Goal: Task Accomplishment & Management: Use online tool/utility

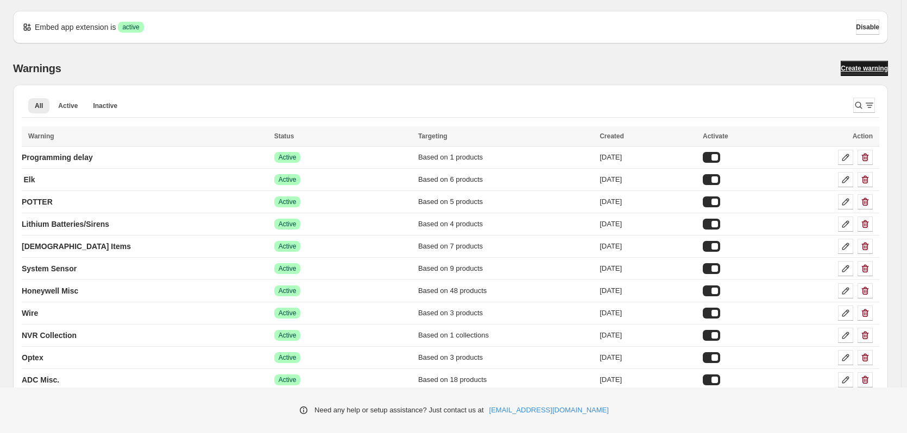
click at [872, 67] on span "Create warning" at bounding box center [863, 68] width 47 height 9
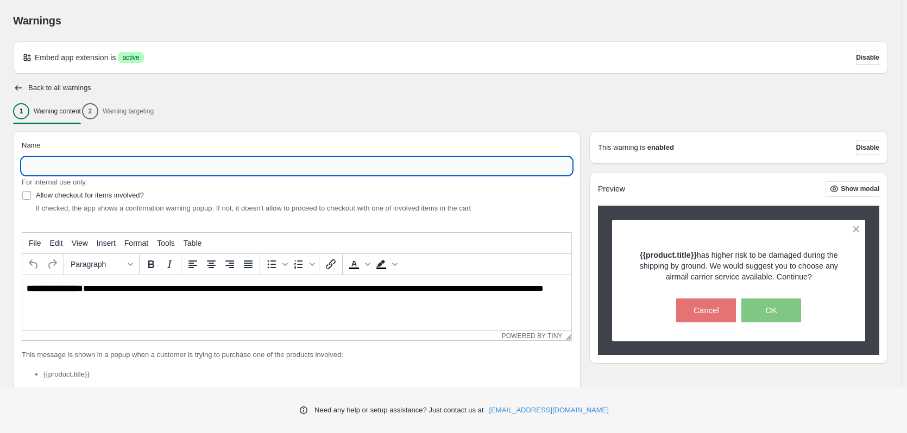
click at [65, 167] on input "Name" at bounding box center [297, 165] width 550 height 17
type input "*"
type input "**********"
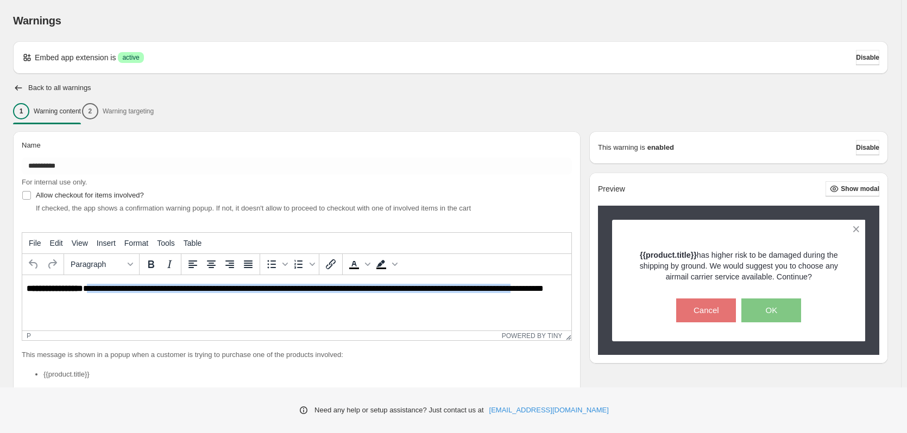
drag, startPoint x: 89, startPoint y: 289, endPoint x: 550, endPoint y: 291, distance: 460.9
click at [550, 291] on p "**********" at bounding box center [300, 294] width 546 height 20
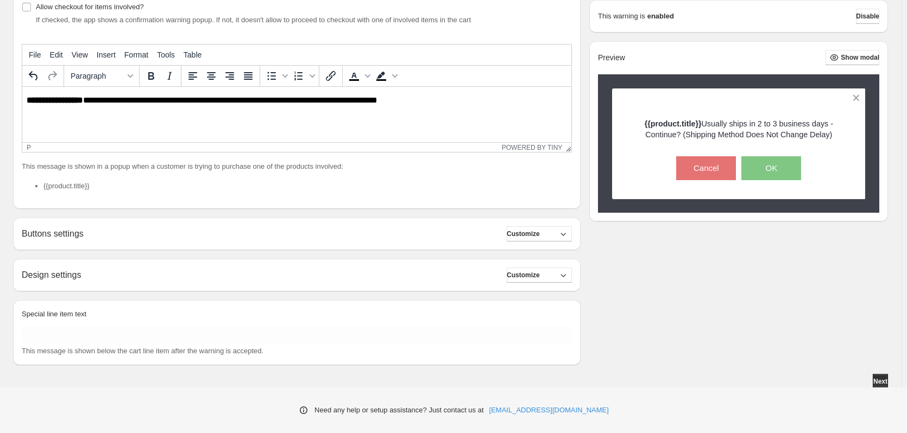
scroll to position [191, 0]
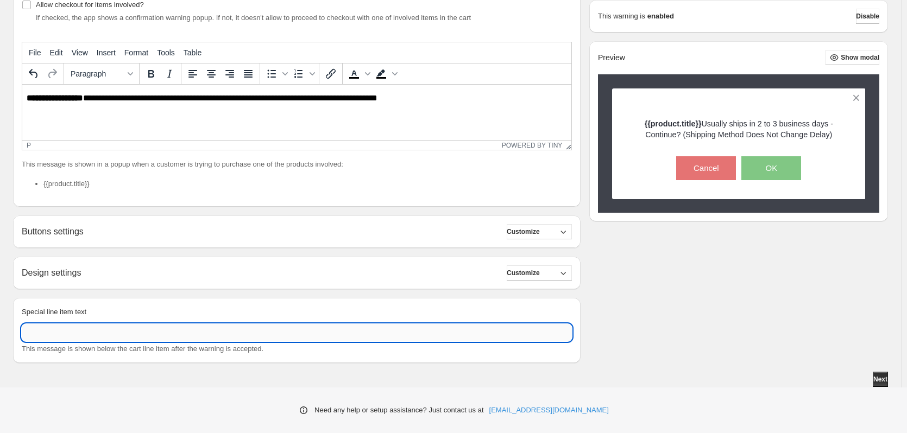
click at [36, 332] on input "Special line item text" at bounding box center [297, 332] width 550 height 17
type input "*"
type input "**********"
click at [872, 378] on button "Next" at bounding box center [879, 379] width 15 height 15
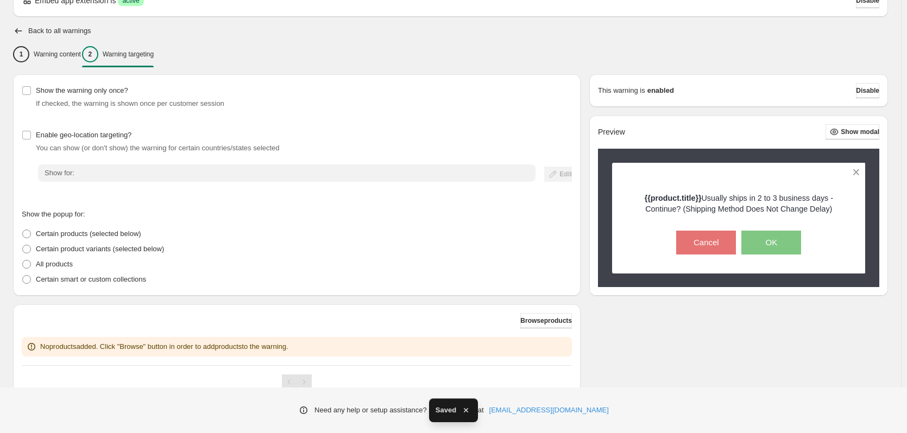
scroll to position [100, 0]
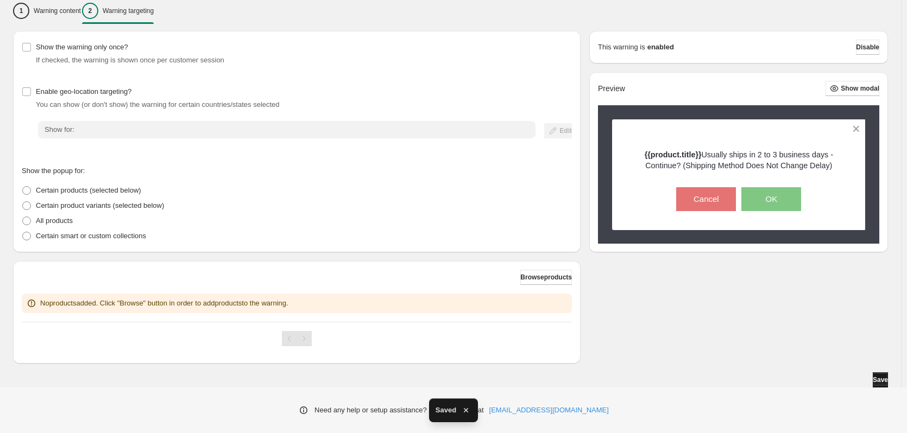
click at [880, 381] on span "Save" at bounding box center [879, 380] width 15 height 9
click at [525, 278] on span "Browse products" at bounding box center [546, 277] width 52 height 9
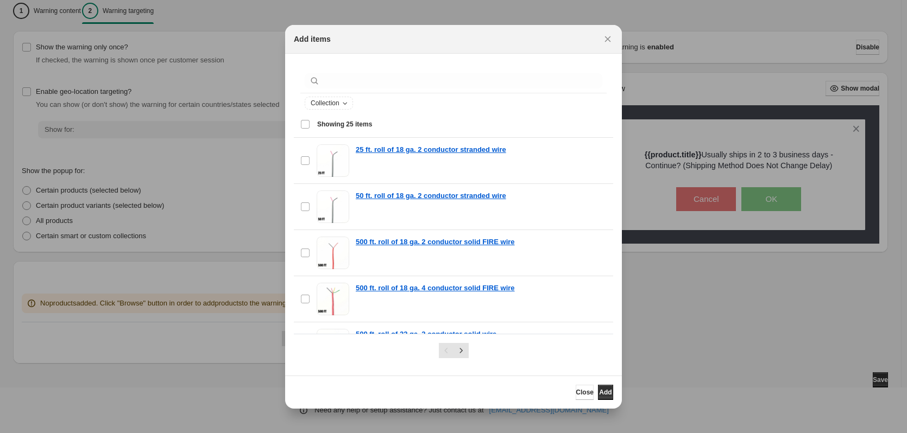
click at [359, 71] on div ":r33:" at bounding box center [453, 81] width 306 height 24
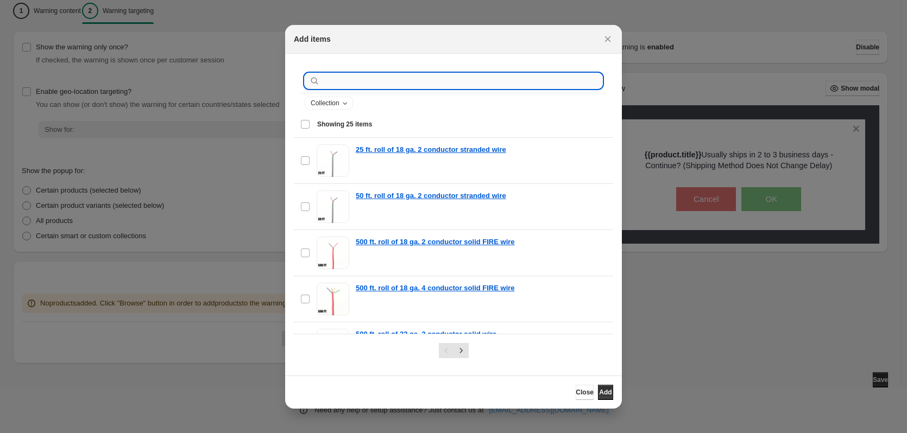
click at [357, 78] on input ":r33:" at bounding box center [462, 80] width 280 height 15
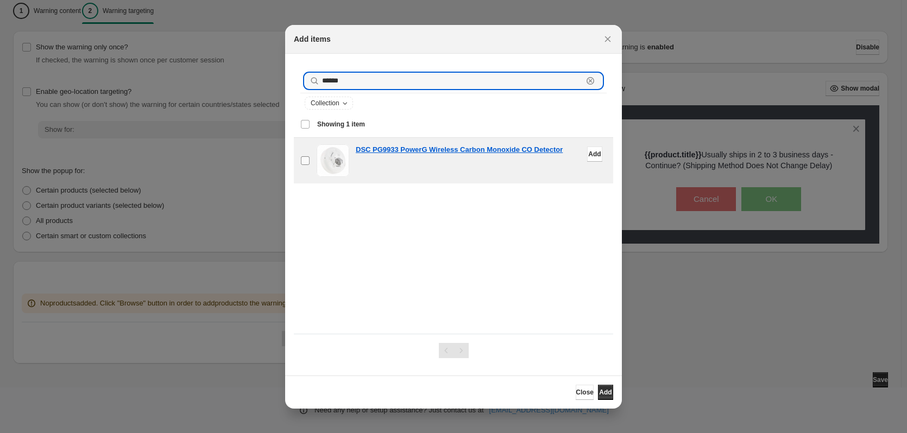
type input "******"
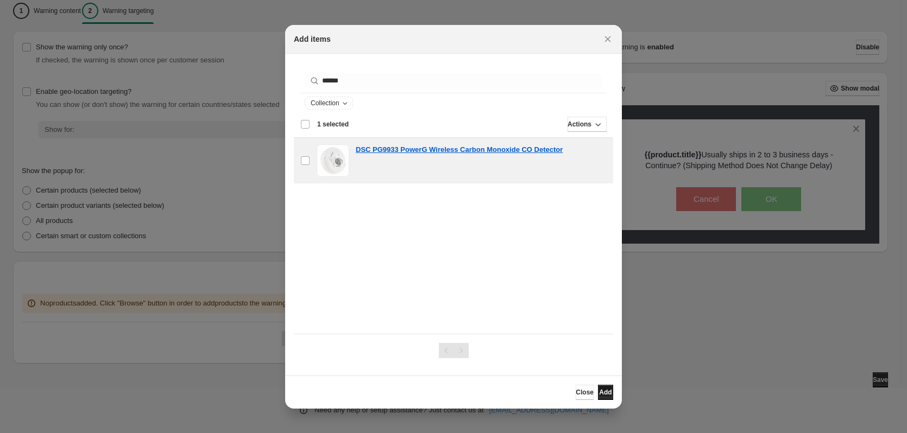
click at [598, 387] on button "Add" at bounding box center [605, 392] width 15 height 15
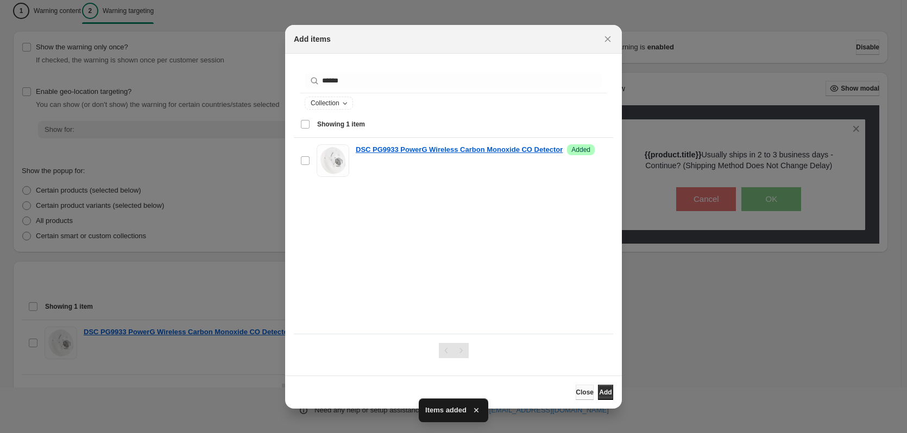
click at [575, 395] on button "Close" at bounding box center [584, 392] width 18 height 15
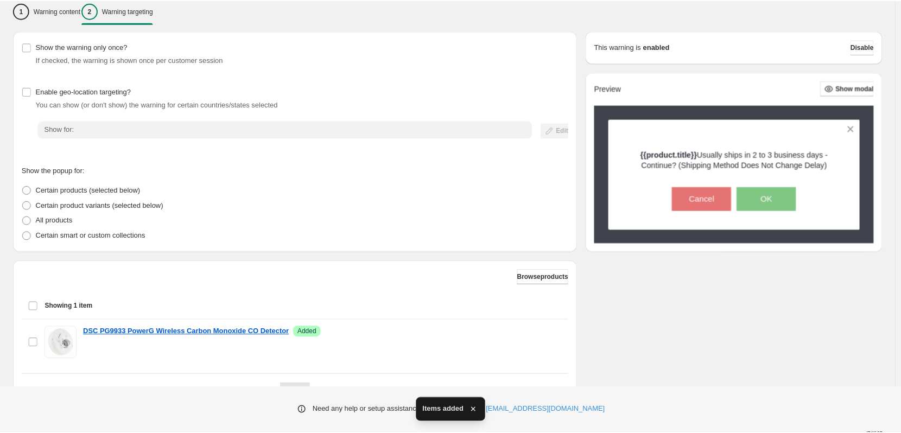
scroll to position [153, 0]
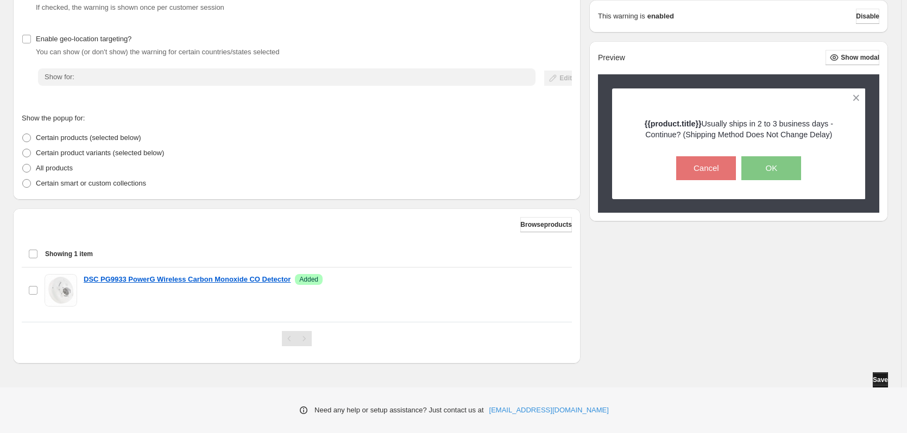
click at [882, 373] on button "Save" at bounding box center [879, 379] width 15 height 15
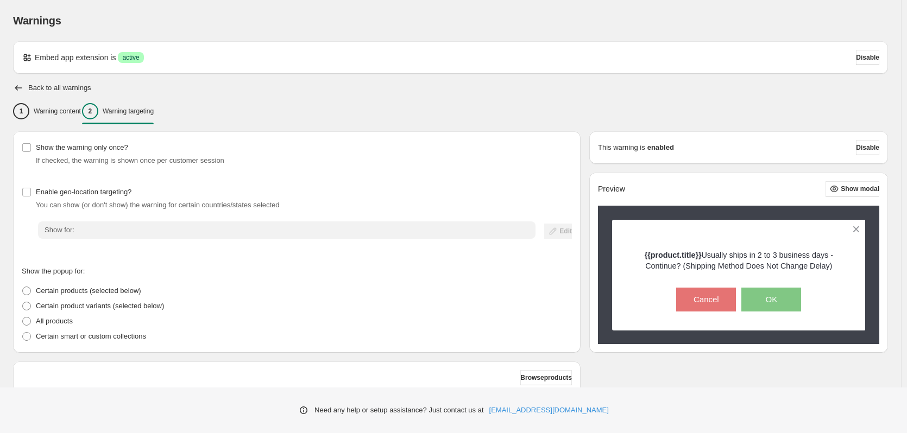
scroll to position [199, 0]
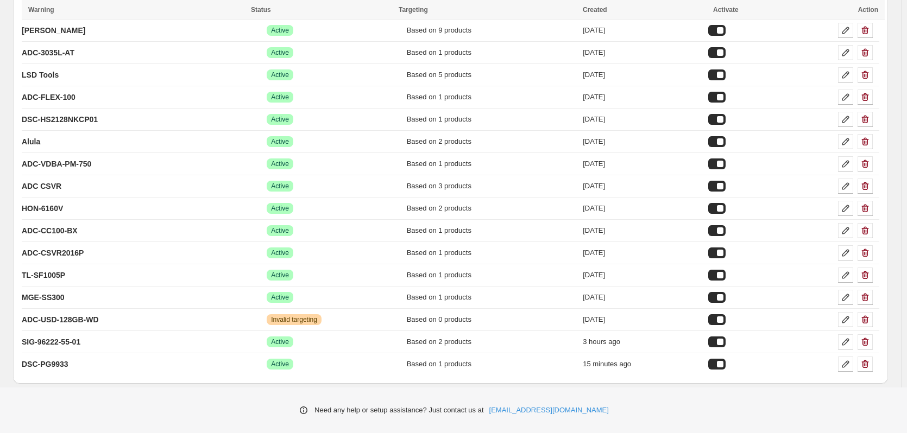
scroll to position [551, 0]
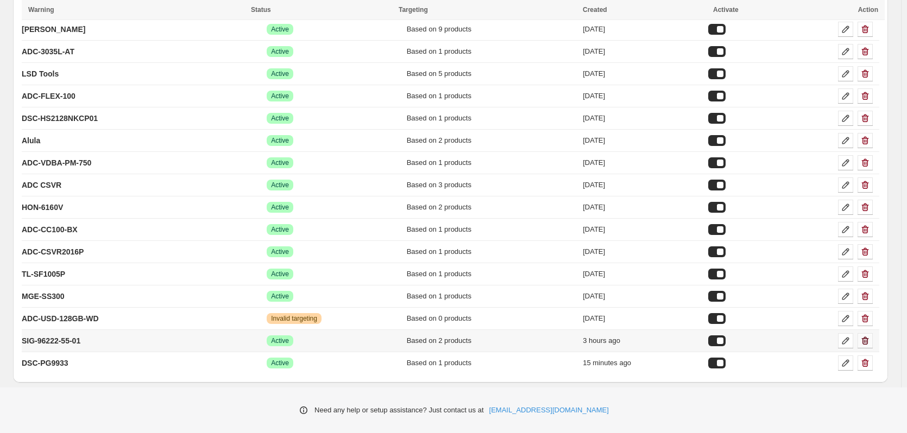
click at [868, 340] on icon "button" at bounding box center [865, 341] width 7 height 8
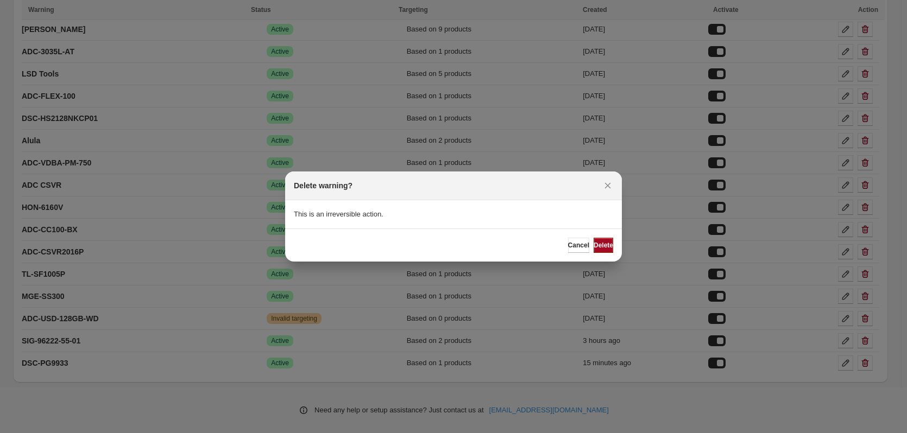
click at [593, 244] on span "Delete" at bounding box center [603, 245] width 20 height 9
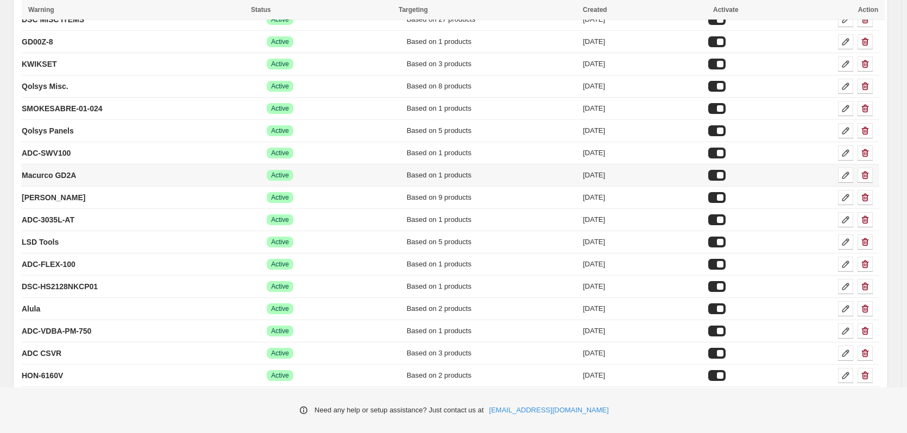
scroll to position [366, 0]
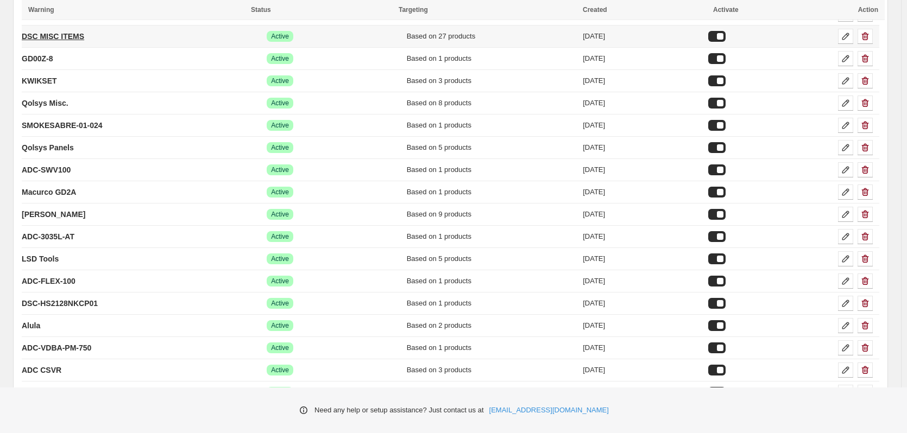
click at [81, 33] on p "DSC MISC ITEMS" at bounding box center [53, 36] width 62 height 11
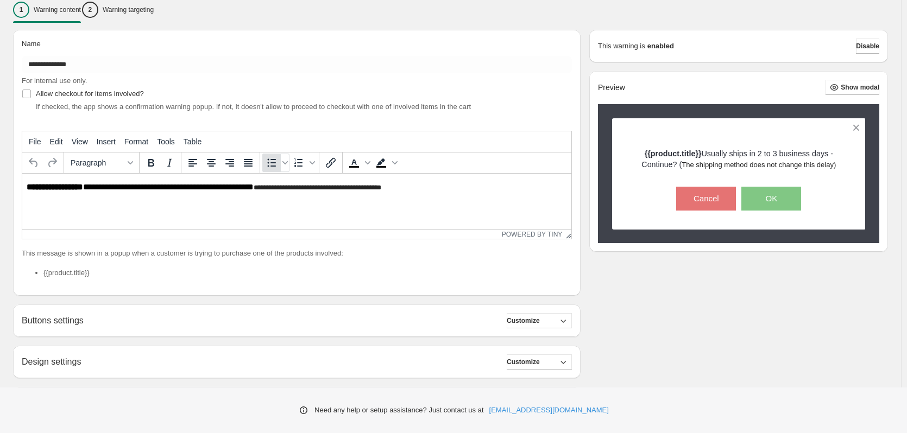
scroll to position [109, 0]
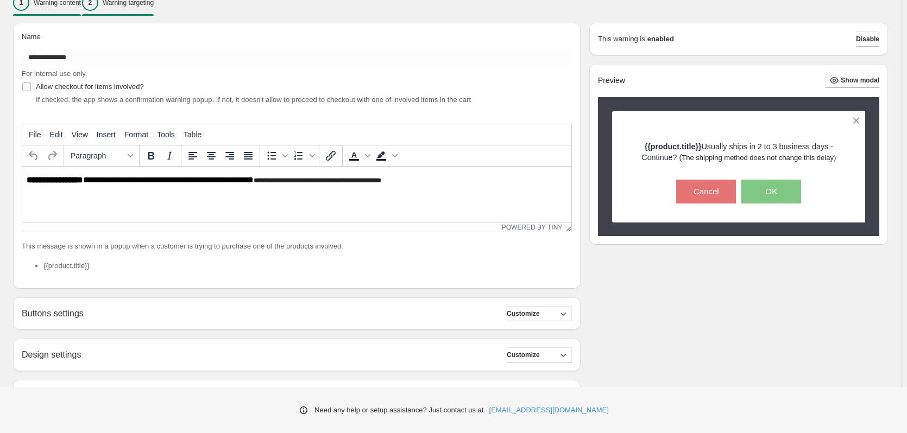
click at [150, 7] on div "2 Warning targeting" at bounding box center [118, 3] width 72 height 16
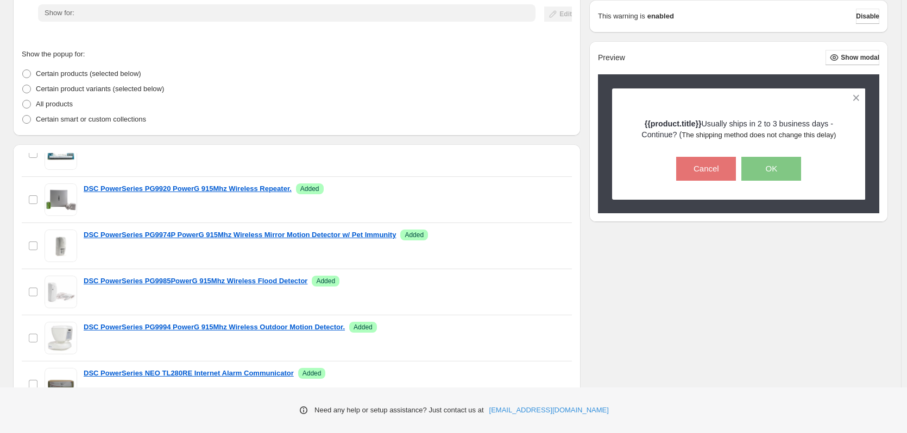
scroll to position [54, 0]
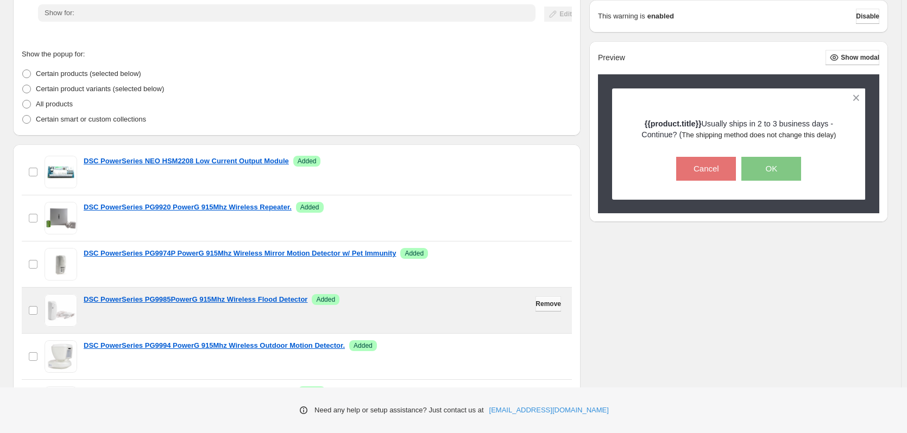
click at [541, 302] on span "Remove" at bounding box center [548, 304] width 26 height 9
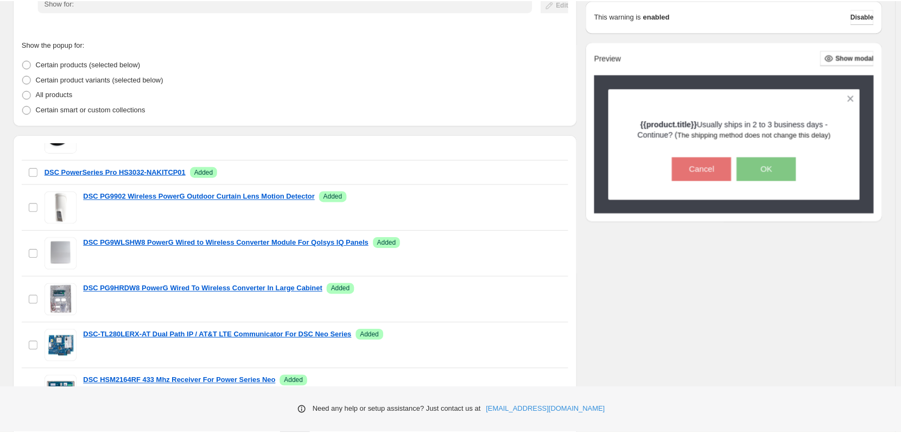
scroll to position [328, 0]
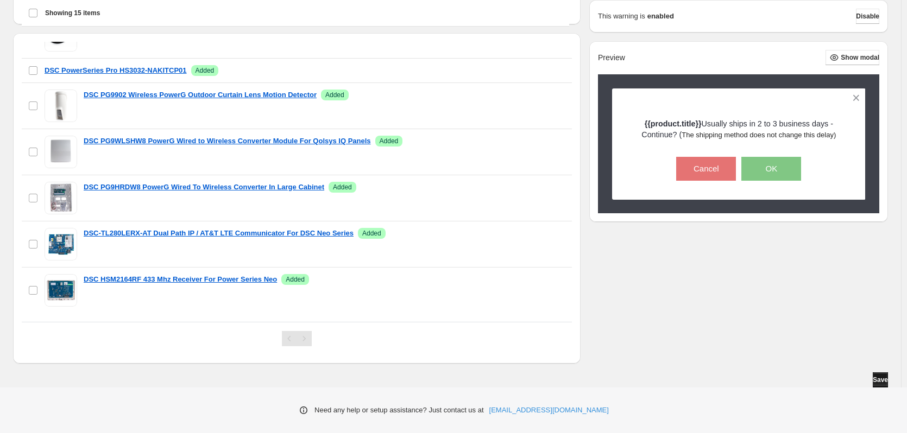
click at [885, 382] on span "Save" at bounding box center [879, 380] width 15 height 9
